Goal: Register for event/course

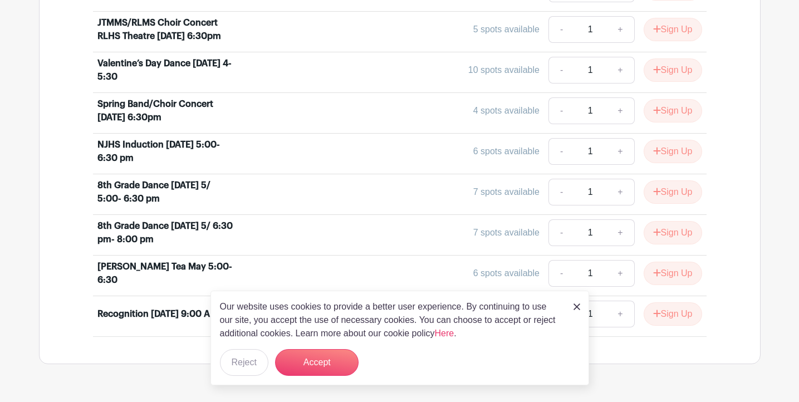
scroll to position [558, 0]
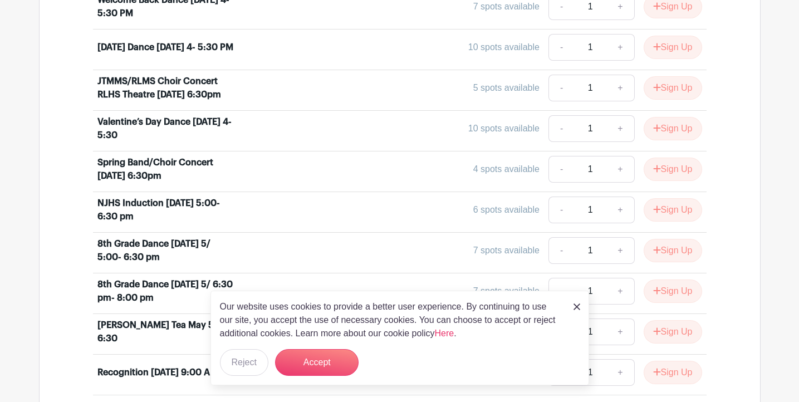
click at [577, 307] on img at bounding box center [576, 306] width 7 height 7
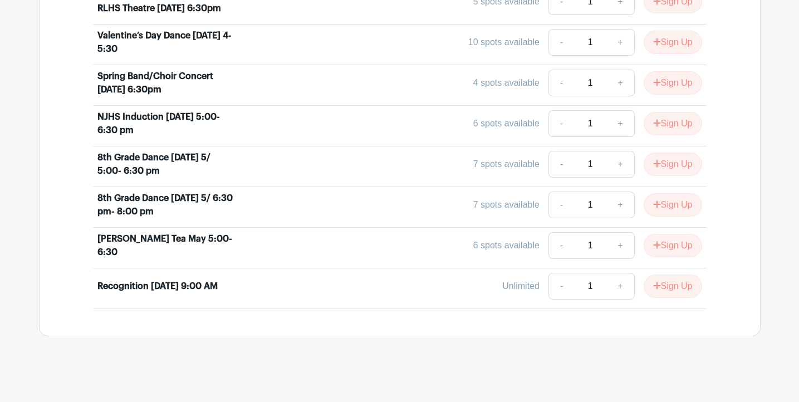
scroll to position [648, 0]
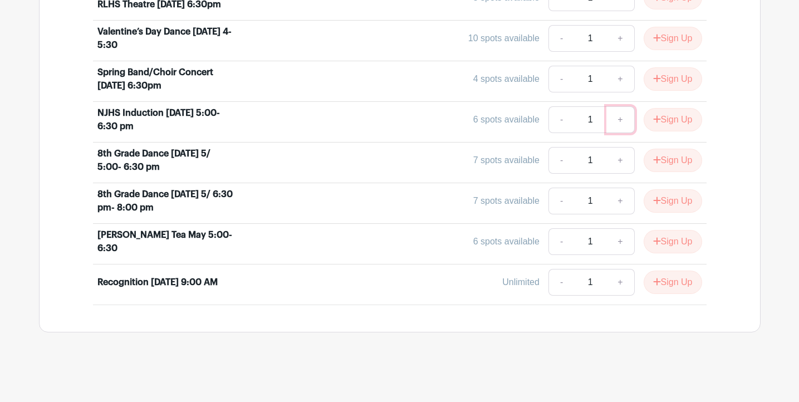
click at [619, 119] on link "+" at bounding box center [620, 119] width 28 height 27
type input "2"
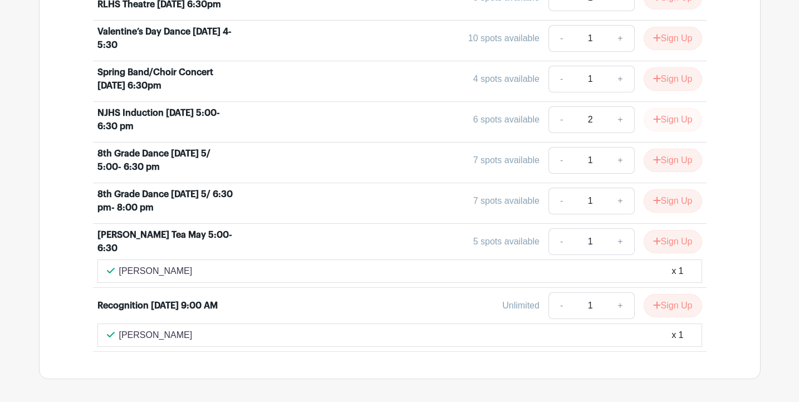
scroll to position [671, 0]
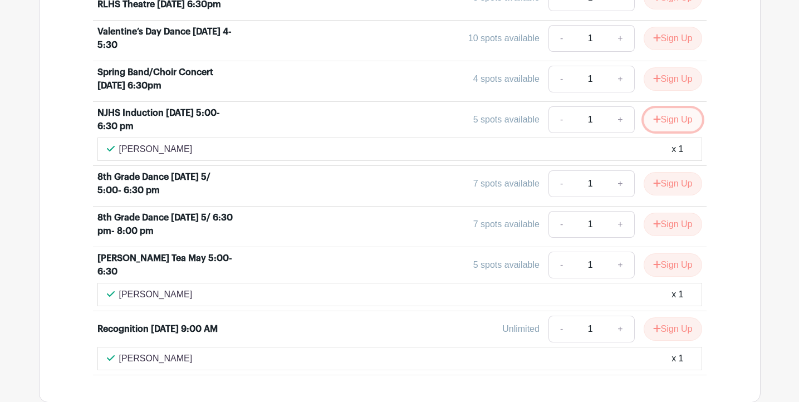
click at [671, 117] on button "Sign Up" at bounding box center [672, 119] width 58 height 23
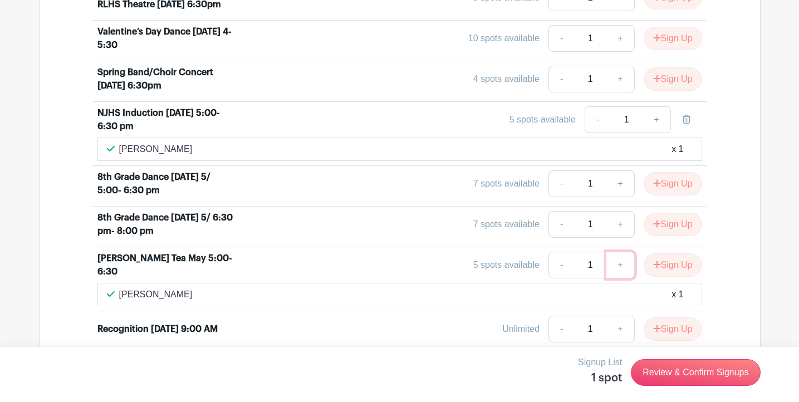
click at [617, 268] on link "+" at bounding box center [620, 265] width 28 height 27
type input "2"
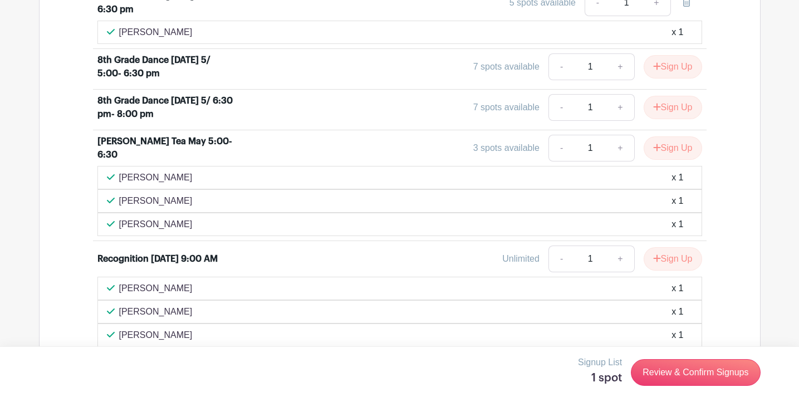
scroll to position [882, 0]
click at [617, 263] on link "+" at bounding box center [620, 258] width 28 height 27
type input "2"
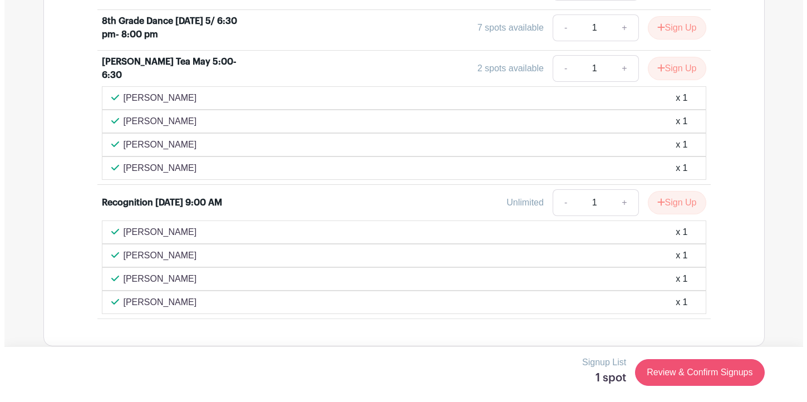
scroll to position [1125, 0]
click at [673, 377] on link "Review & Confirm Signups" at bounding box center [695, 372] width 129 height 27
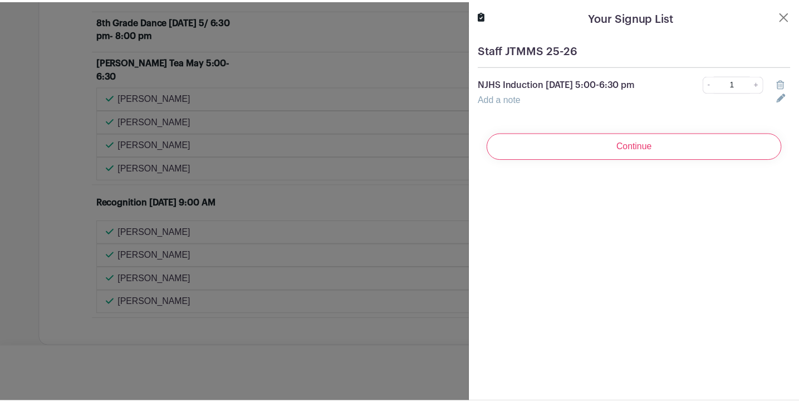
scroll to position [1148, 0]
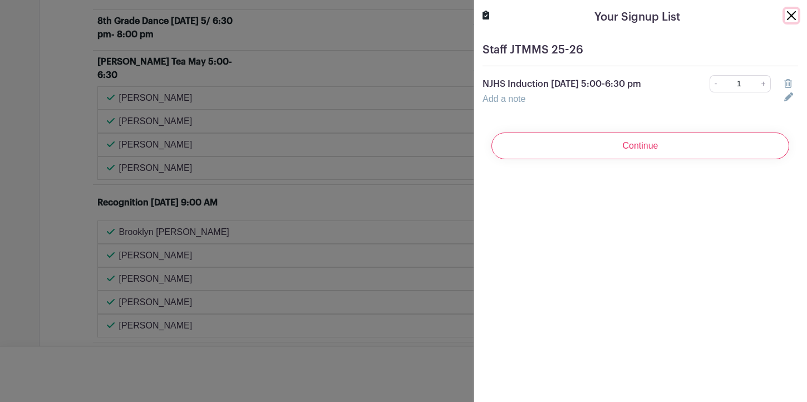
click at [785, 14] on button "Close" at bounding box center [791, 15] width 13 height 13
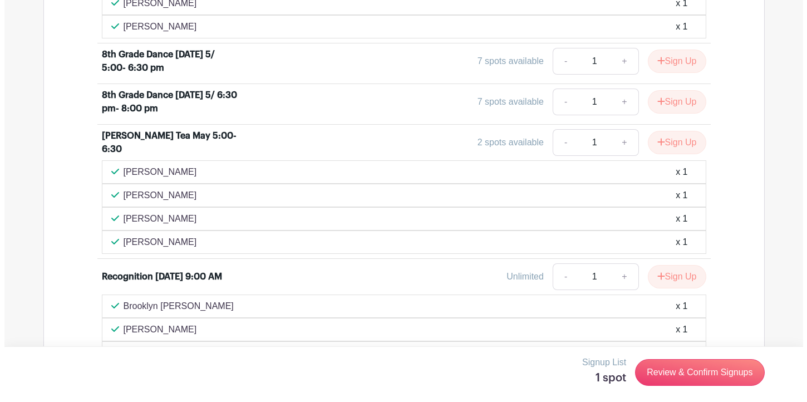
scroll to position [1103, 0]
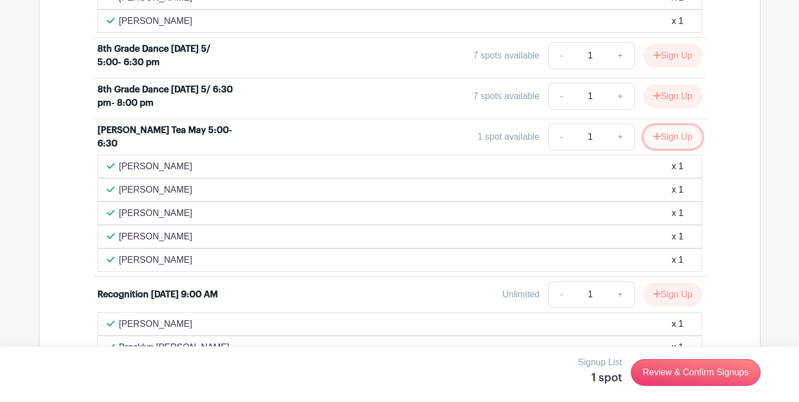
click at [668, 136] on button "Sign Up" at bounding box center [672, 136] width 58 height 23
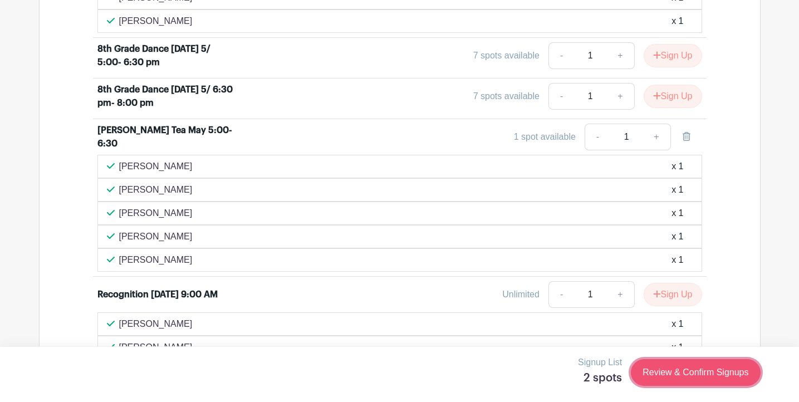
click at [679, 377] on link "Review & Confirm Signups" at bounding box center [695, 372] width 129 height 27
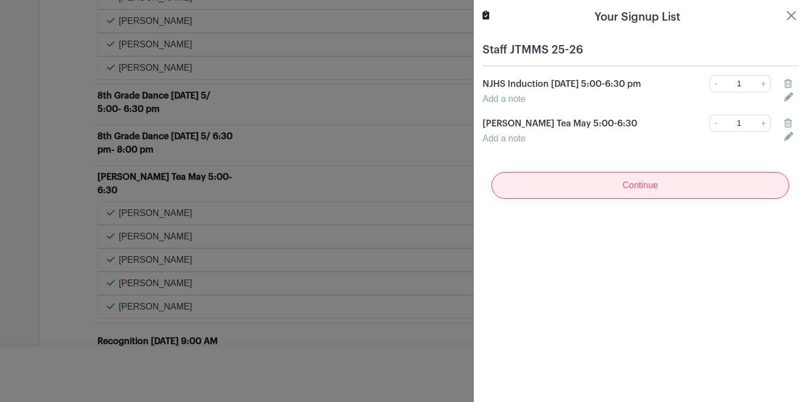
scroll to position [1150, 0]
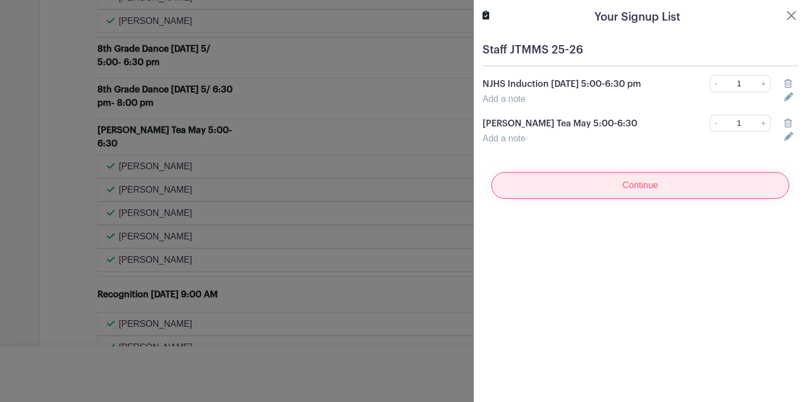
click at [657, 181] on input "Continue" at bounding box center [641, 185] width 298 height 27
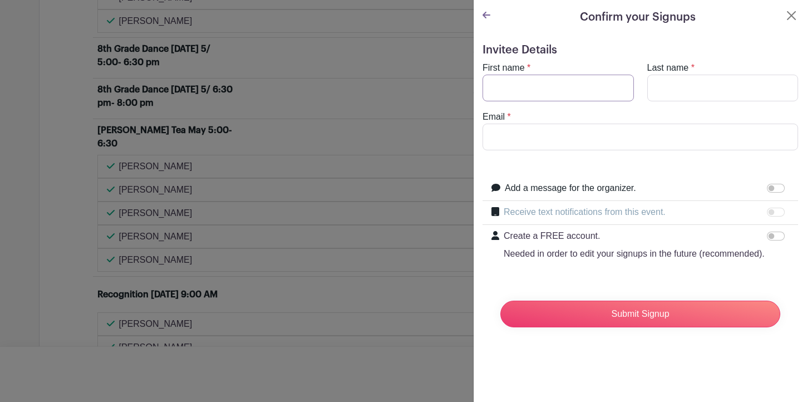
click at [594, 84] on input "First name" at bounding box center [558, 88] width 151 height 27
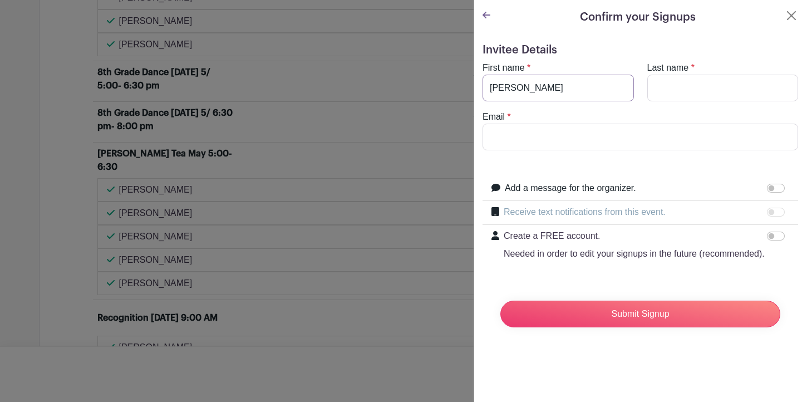
scroll to position [1173, 0]
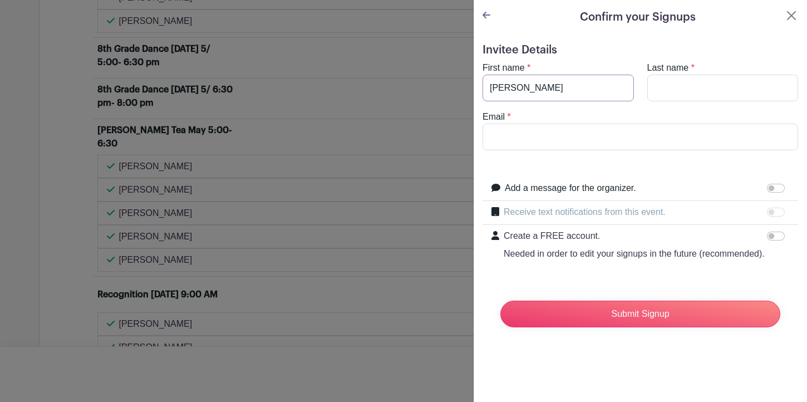
type input "[PERSON_NAME]"
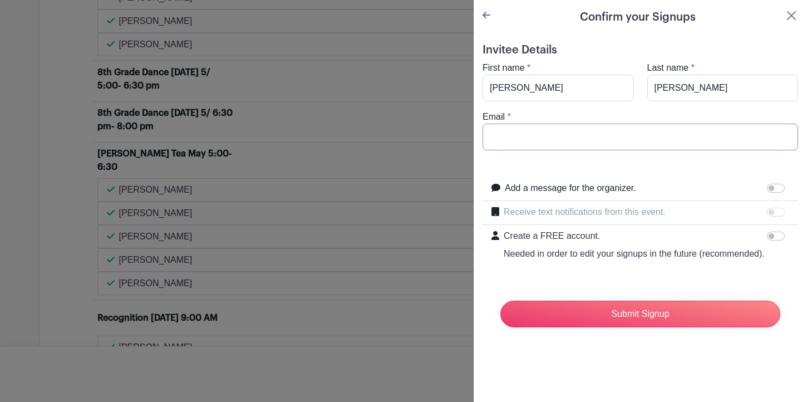
scroll to position [1197, 0]
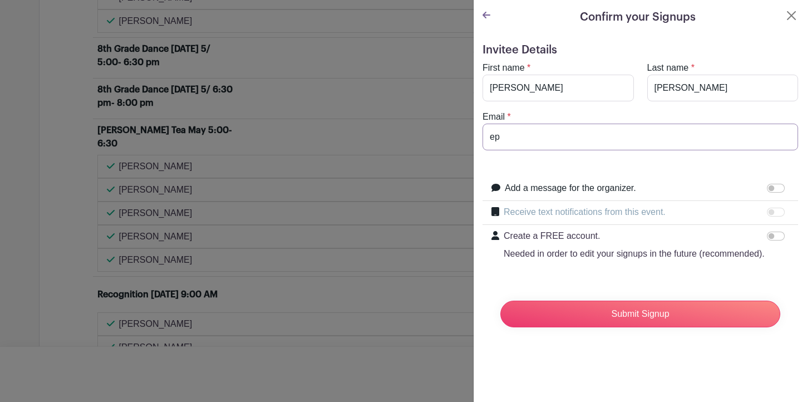
type input "[EMAIL_ADDRESS][DOMAIN_NAME]"
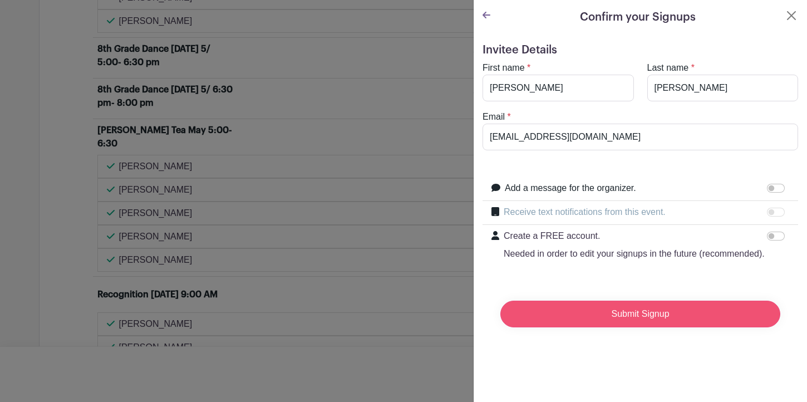
click at [622, 327] on input "Submit Signup" at bounding box center [640, 314] width 280 height 27
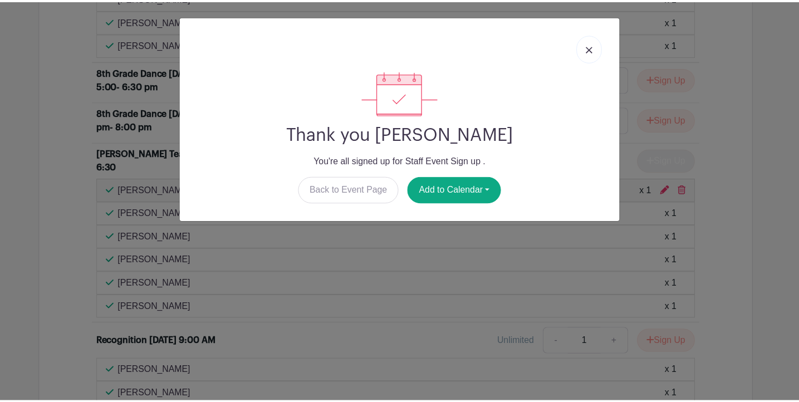
scroll to position [1244, 0]
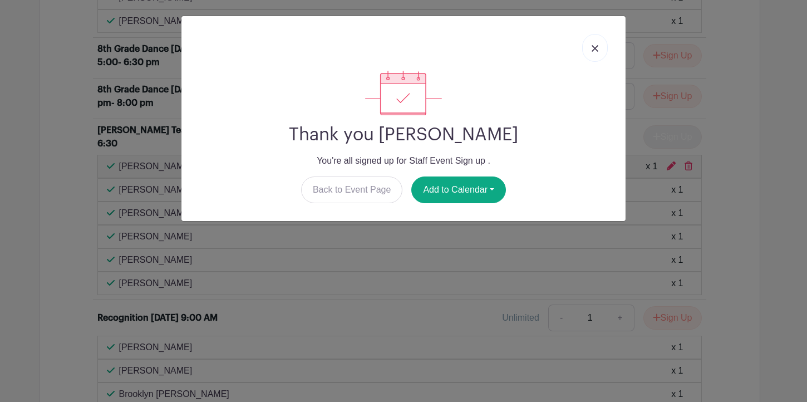
click at [600, 48] on link at bounding box center [595, 48] width 26 height 28
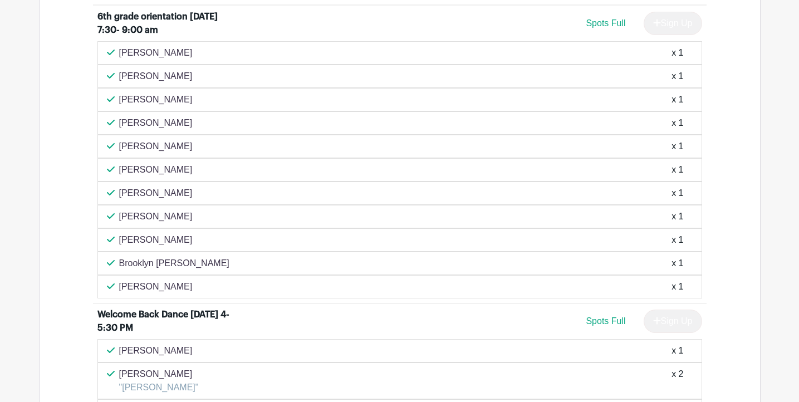
scroll to position [503, 0]
